Goal: Task Accomplishment & Management: Manage account settings

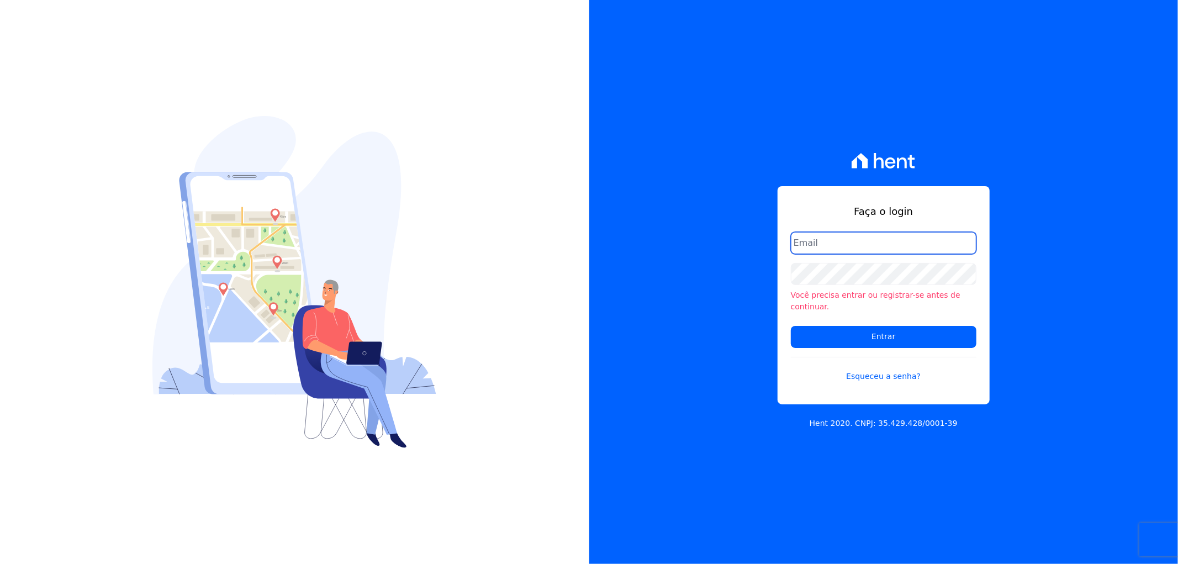
type input "[PERSON_NAME][EMAIL_ADDRESS][DOMAIN_NAME]"
drag, startPoint x: 826, startPoint y: 266, endPoint x: 826, endPoint y: 256, distance: 9.4
click at [826, 266] on form "[PERSON_NAME][EMAIL_ADDRESS][DOMAIN_NAME] Você precisa entrar ou registrar-[PER…" at bounding box center [884, 314] width 186 height 164
click at [826, 254] on input "[PERSON_NAME][EMAIL_ADDRESS][DOMAIN_NAME]" at bounding box center [884, 243] width 186 height 22
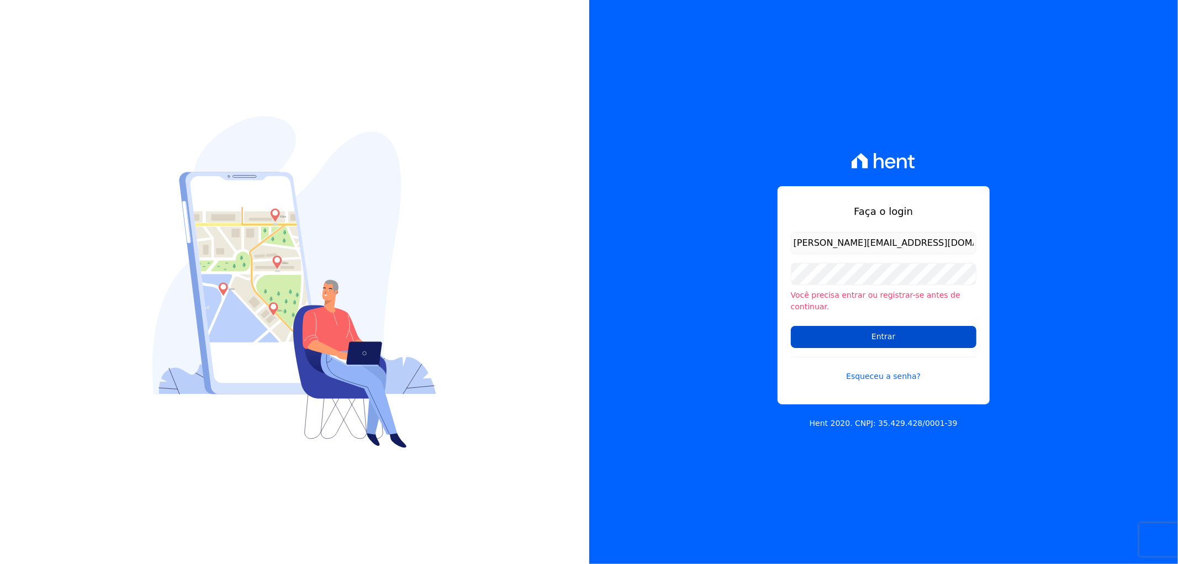
click at [835, 339] on input "Entrar" at bounding box center [884, 337] width 186 height 22
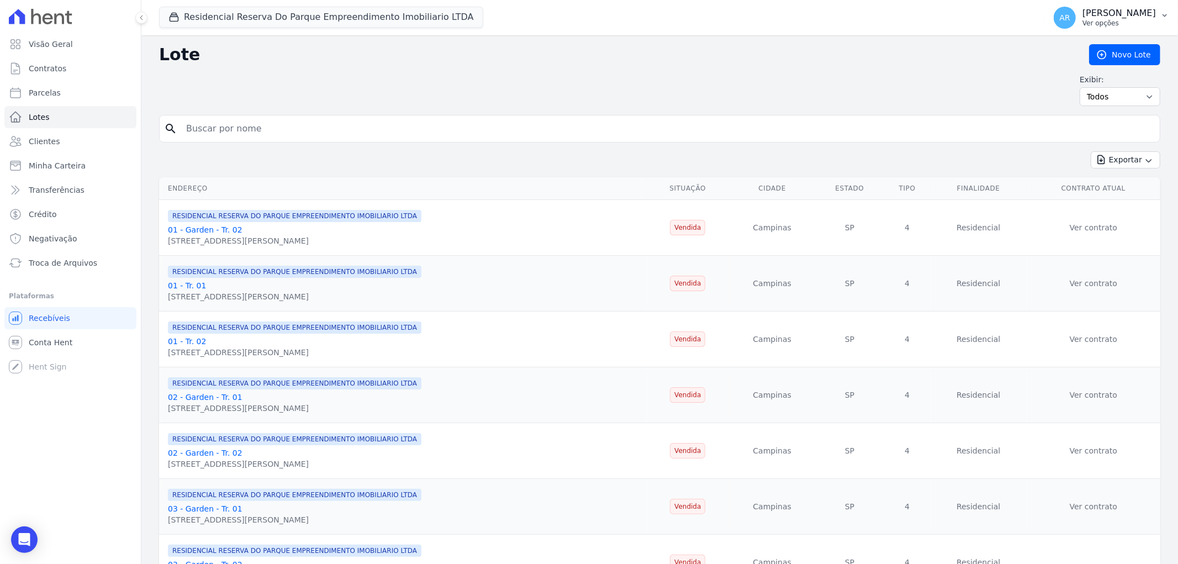
click at [1100, 12] on p "Artur Reis Nunes" at bounding box center [1119, 13] width 73 height 11
click at [1080, 68] on link "Faturas" at bounding box center [1107, 72] width 141 height 20
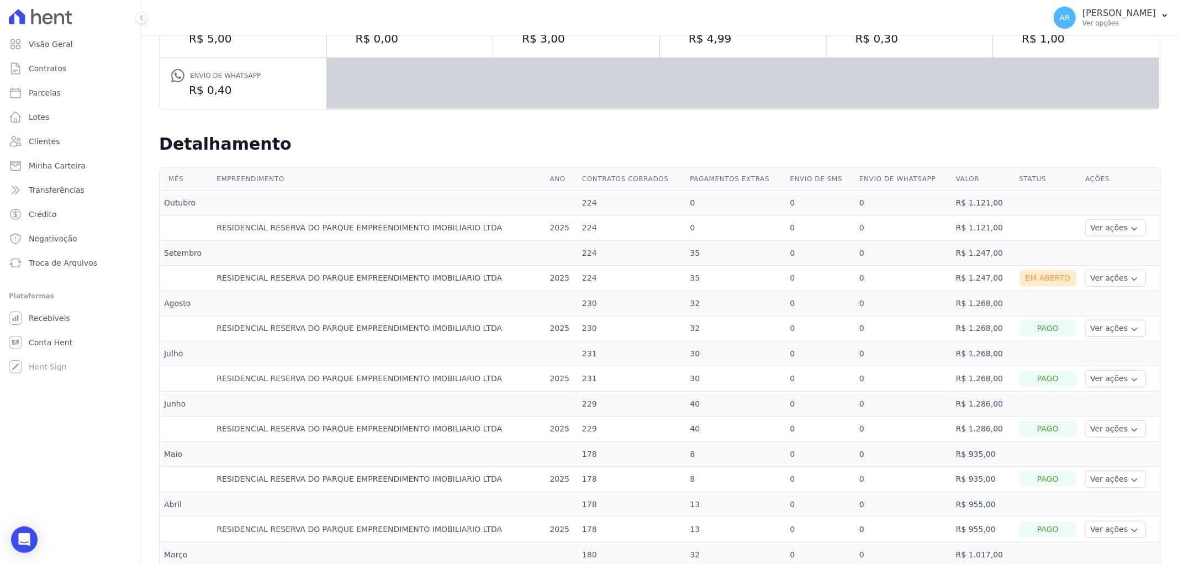
scroll to position [184, 0]
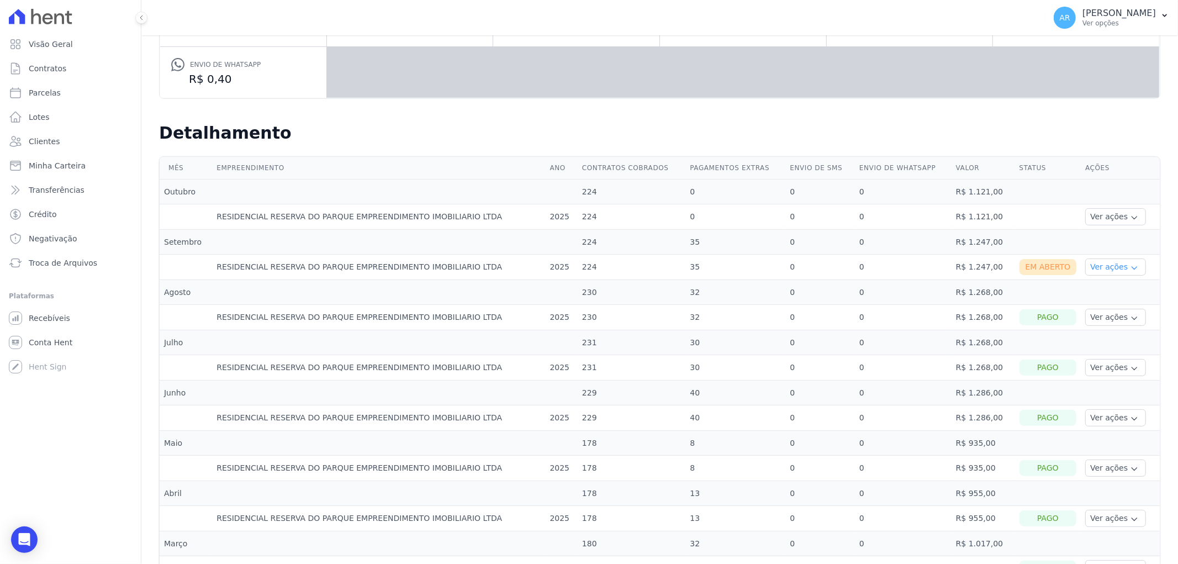
click at [1095, 270] on button "Ver ações" at bounding box center [1116, 267] width 61 height 17
click at [1090, 283] on link "Ver detalhes" at bounding box center [1131, 284] width 82 height 12
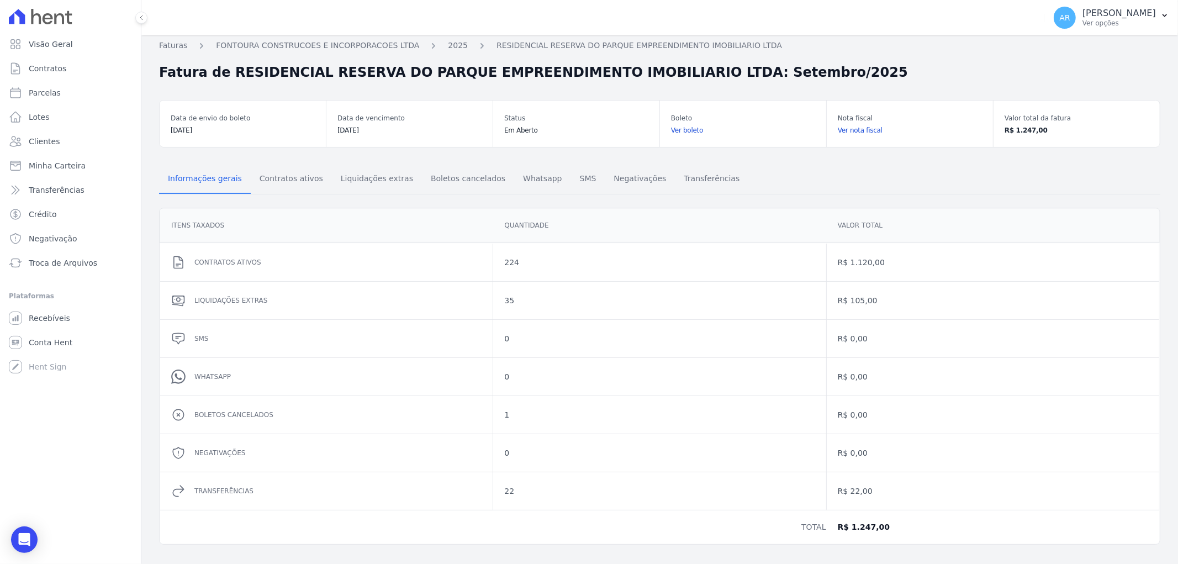
scroll to position [7, 0]
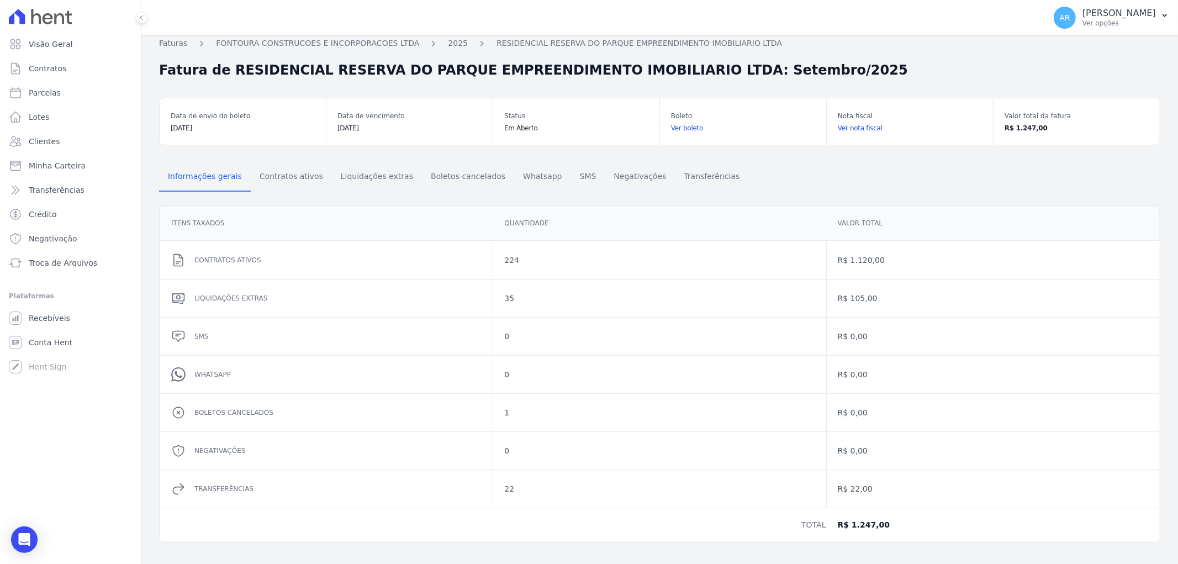
click at [844, 128] on link "Ver nota fiscal" at bounding box center [910, 128] width 144 height 11
click at [849, 125] on link "Ver nota fiscal" at bounding box center [910, 128] width 144 height 11
